Goal: Obtain resource: Download file/media

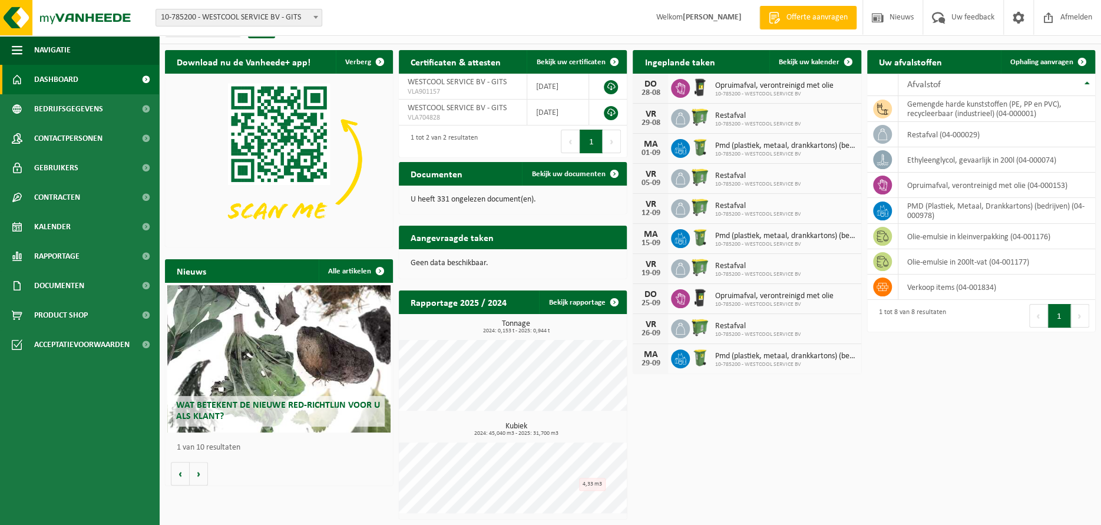
click at [845, 397] on div "Download nu de Vanheede+ app! Verberg Certificaten & attesten Bekijk uw certifi…" at bounding box center [630, 284] width 936 height 481
click at [973, 428] on div "Download nu de Vanheede+ app! Verberg Certificaten & attesten Bekijk uw certifi…" at bounding box center [630, 284] width 936 height 481
click at [455, 232] on h2 "Aangevraagde taken" at bounding box center [452, 237] width 107 height 23
click at [448, 204] on p "U heeft 331 ongelezen document(en)." at bounding box center [513, 200] width 204 height 8
click at [552, 176] on span "Bekijk uw documenten" at bounding box center [568, 174] width 74 height 8
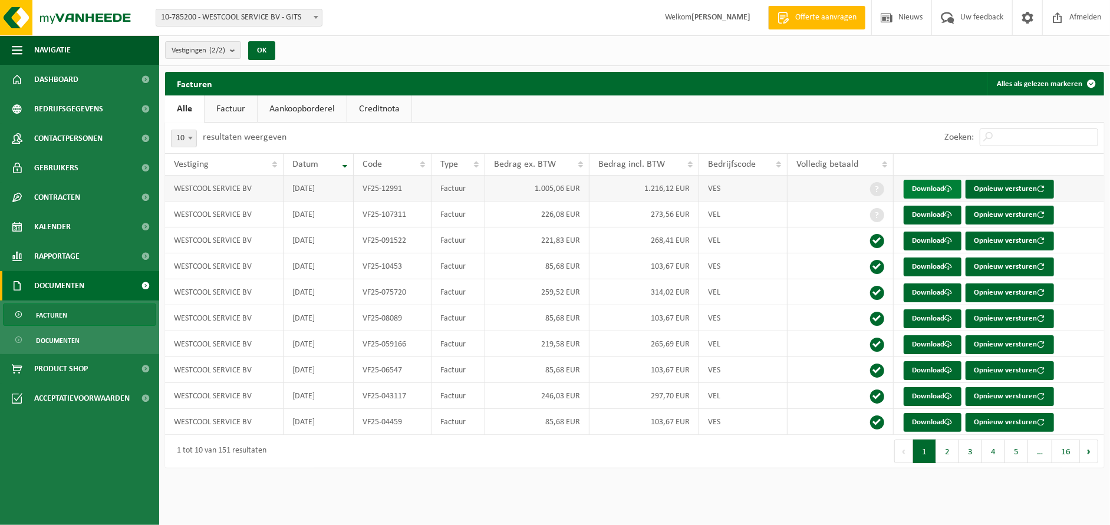
click at [927, 190] on link "Download" at bounding box center [932, 189] width 58 height 19
